Goal: Task Accomplishment & Management: Manage account settings

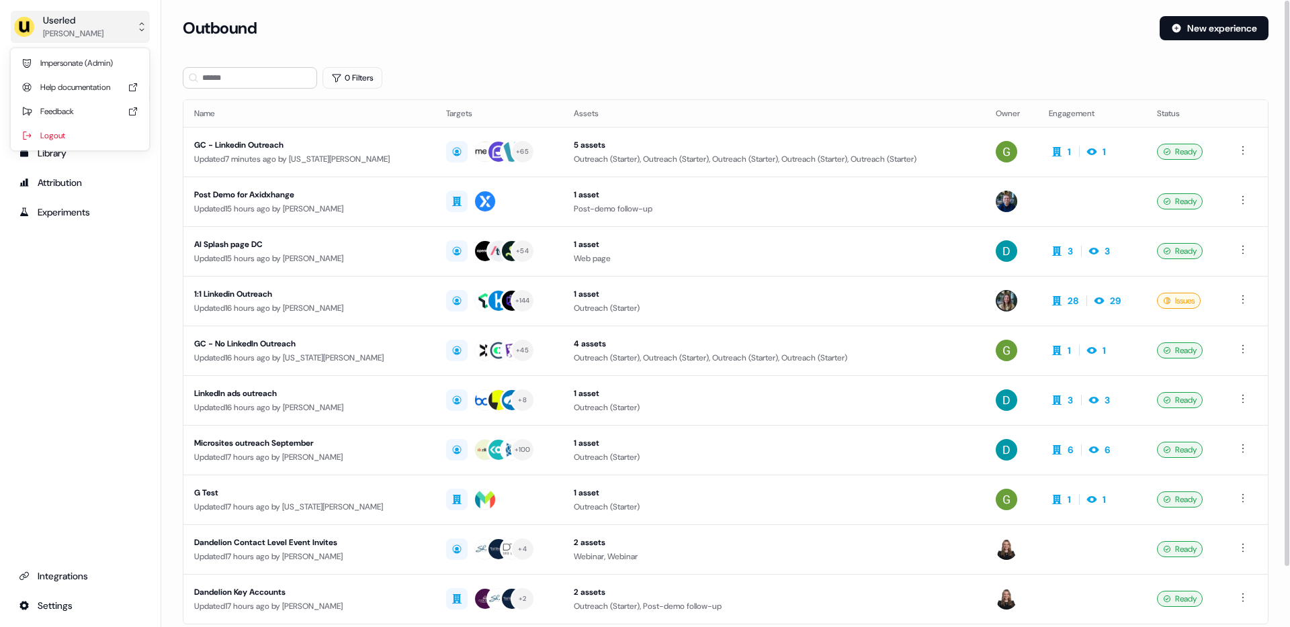
click at [53, 18] on div "Userled" at bounding box center [73, 19] width 60 height 13
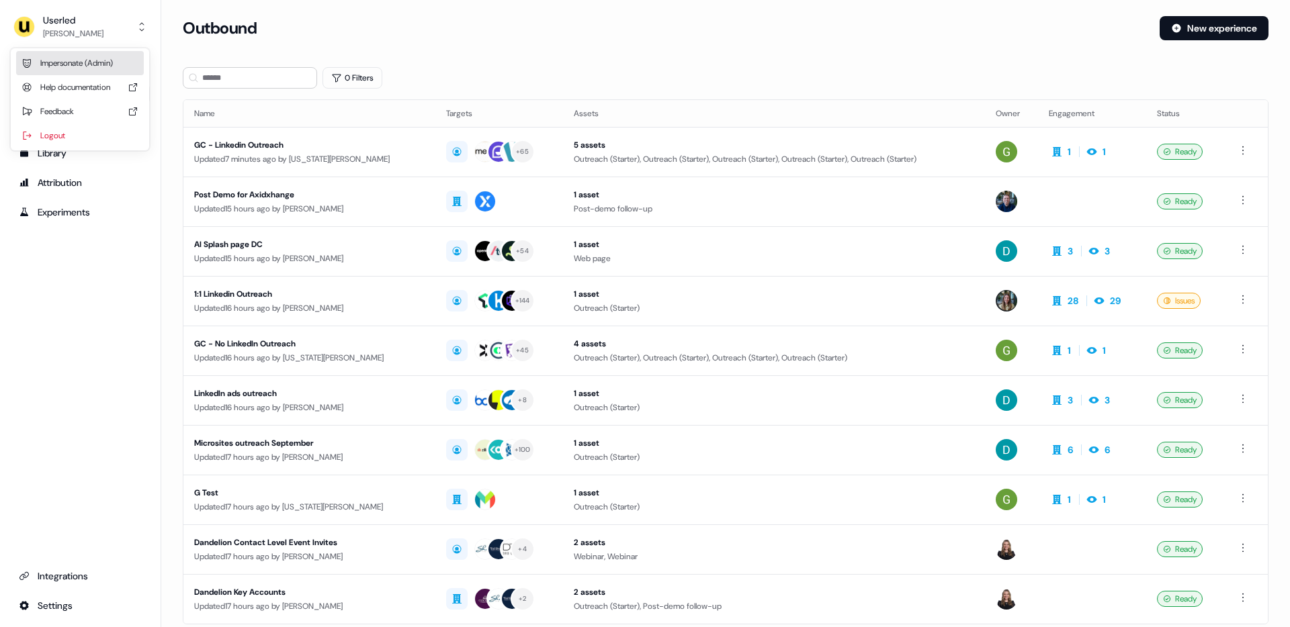
click at [62, 70] on div "Impersonate (Admin)" at bounding box center [80, 63] width 128 height 24
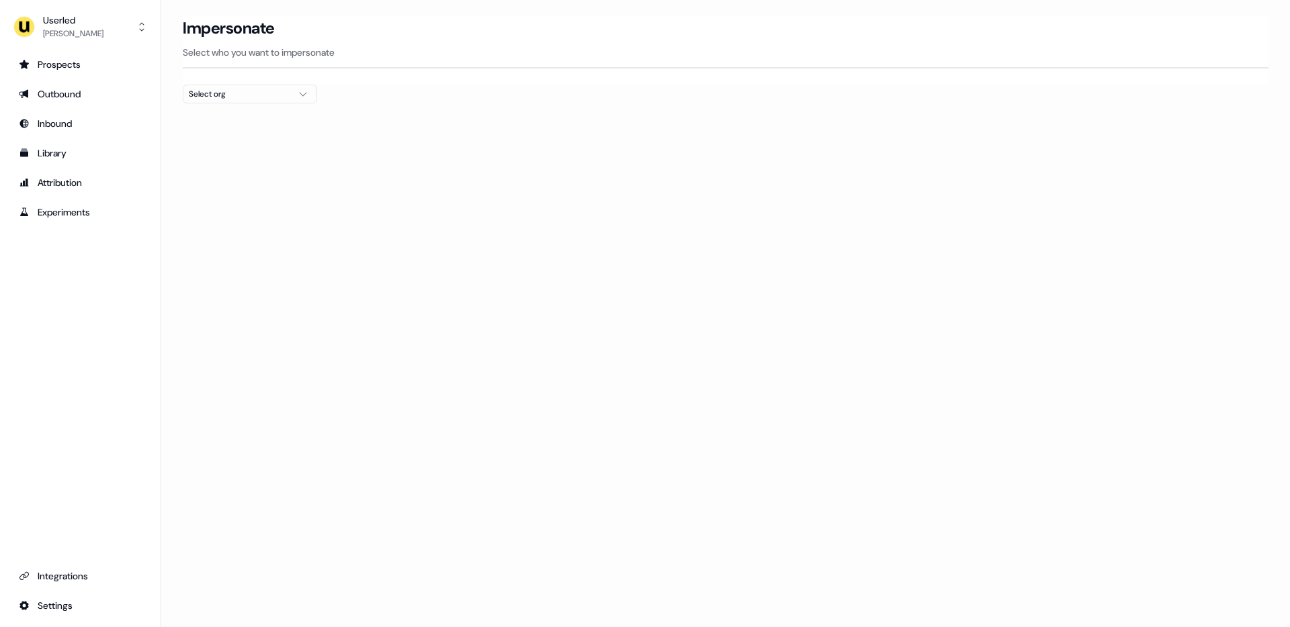
click at [231, 94] on div "Select org" at bounding box center [239, 93] width 101 height 13
type input "***"
click at [252, 181] on div "Wiiisdom" at bounding box center [249, 185] width 133 height 21
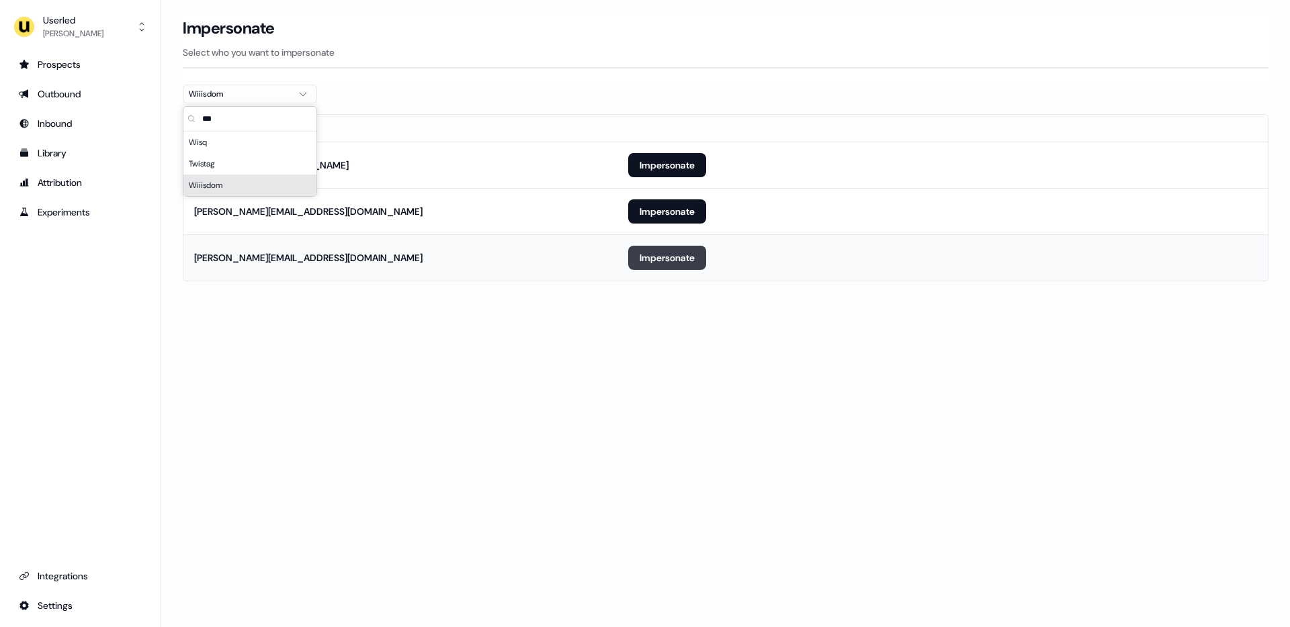
click at [650, 255] on button "Impersonate" at bounding box center [667, 258] width 78 height 24
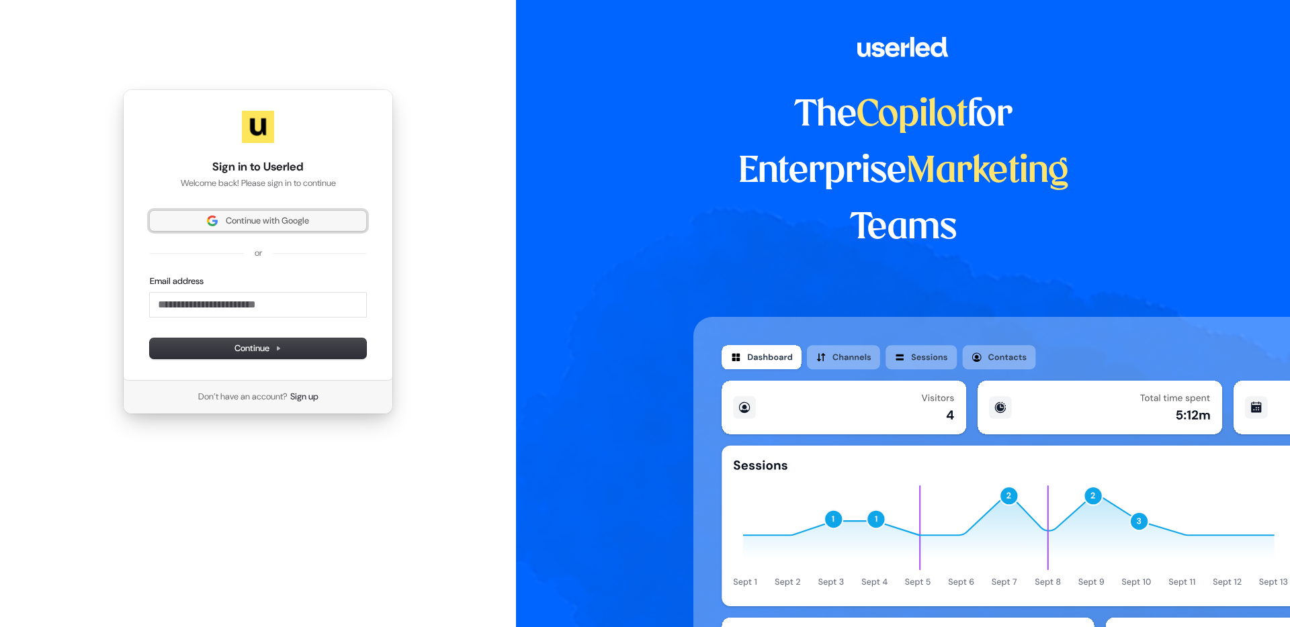
click at [218, 222] on span "Continue with Google" at bounding box center [258, 221] width 200 height 12
